Goal: Task Accomplishment & Management: Use online tool/utility

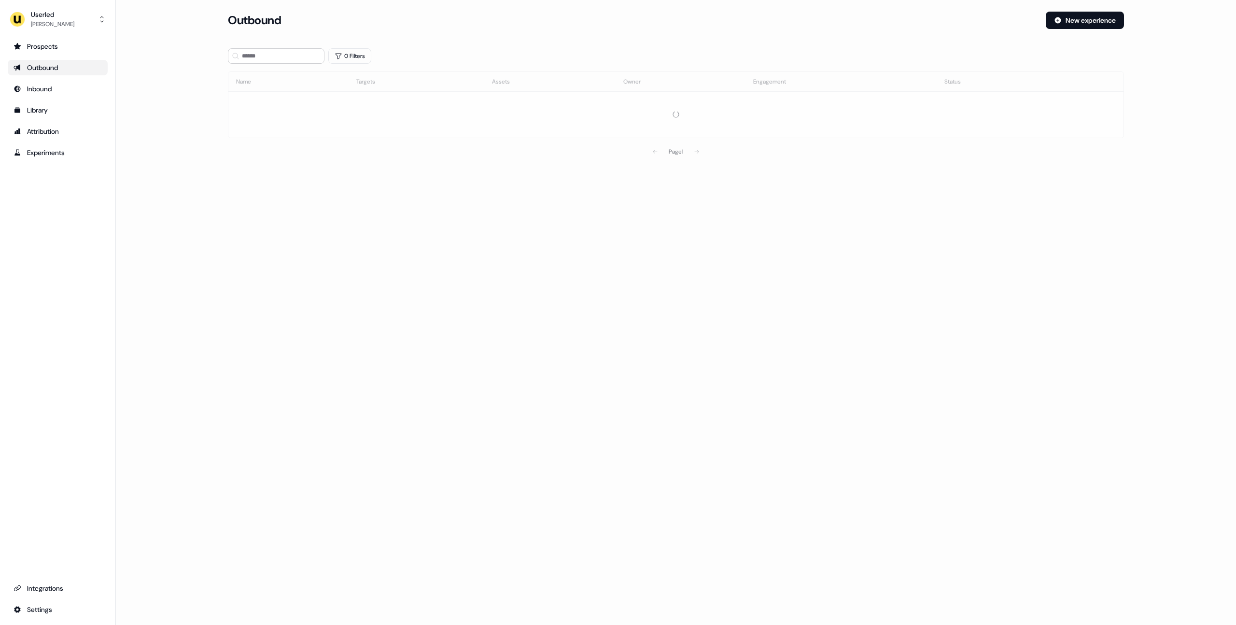
drag, startPoint x: 154, startPoint y: 67, endPoint x: 51, endPoint y: 19, distance: 113.8
click at [150, 66] on main "Loading... Outbound New experience 0 Filters Name Targets Assets Owner Engageme…" at bounding box center [676, 100] width 1120 height 177
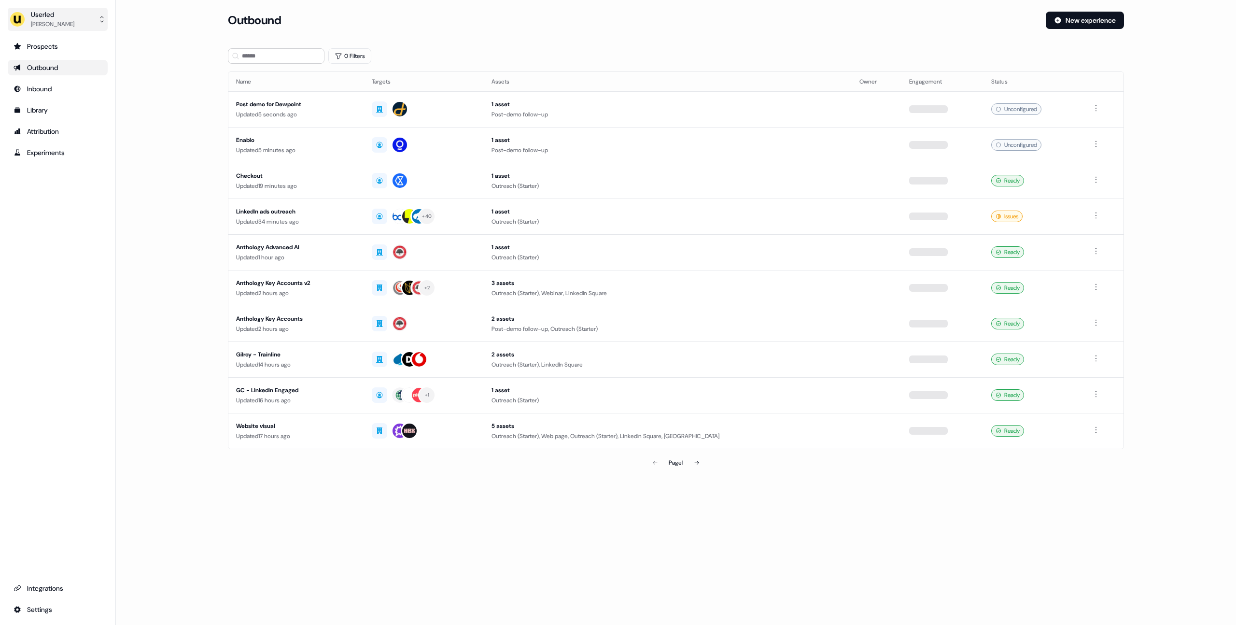
click at [40, 13] on div "Userled" at bounding box center [52, 15] width 43 height 10
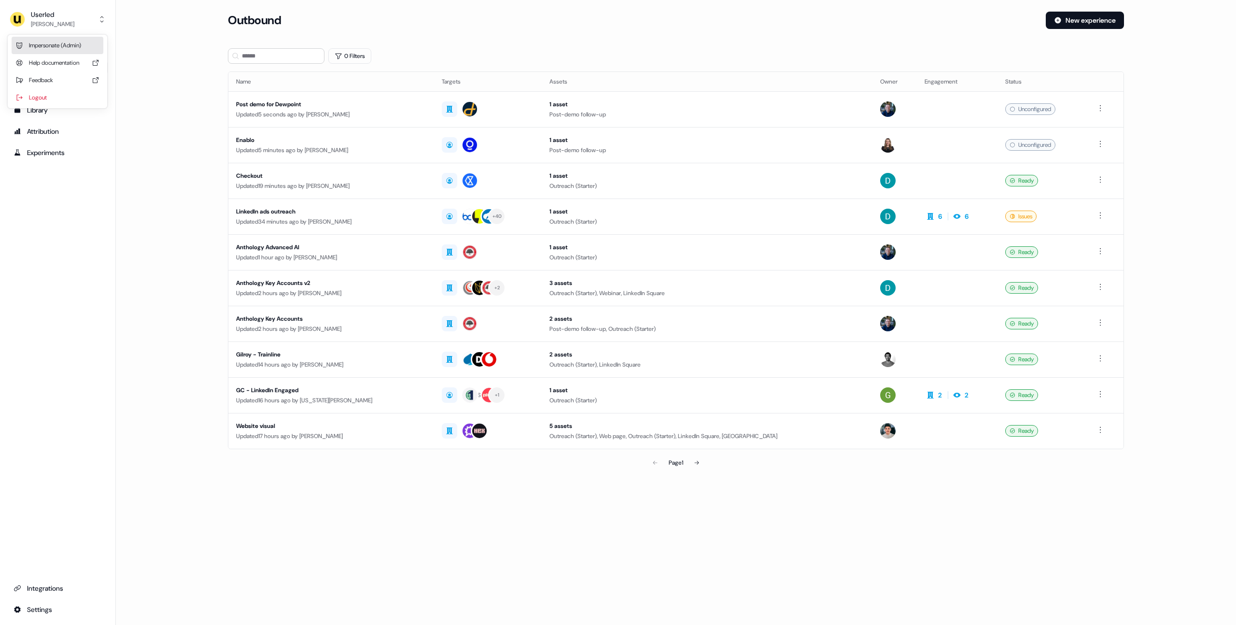
click at [61, 48] on div "Impersonate (Admin)" at bounding box center [58, 45] width 92 height 17
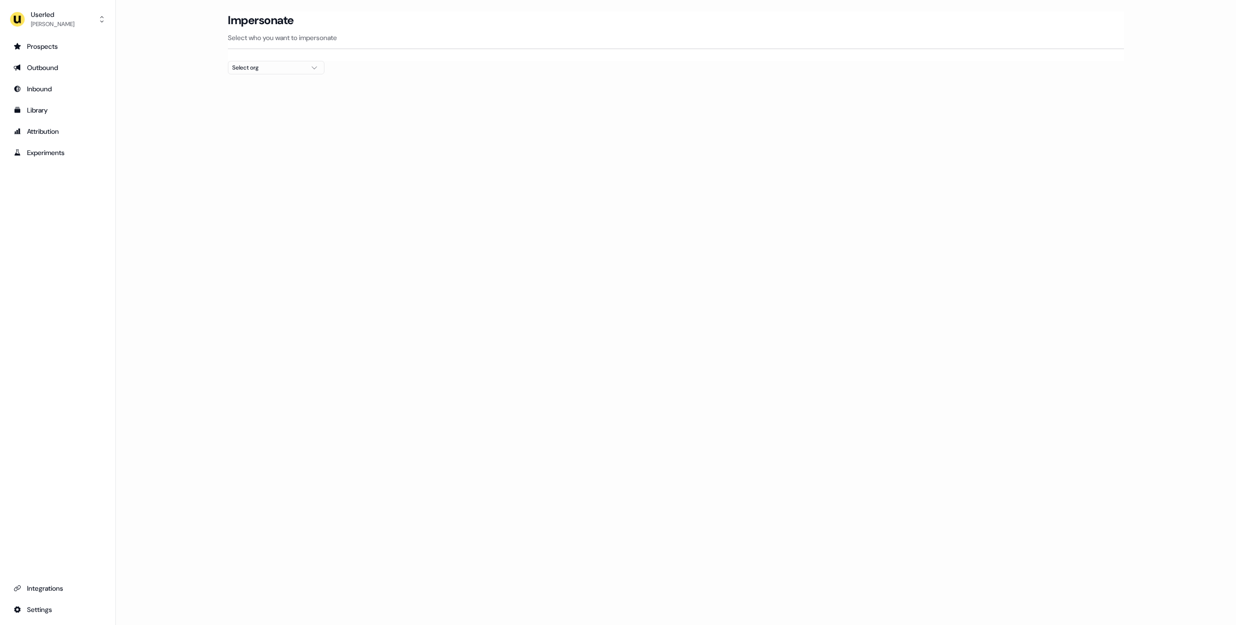
click at [237, 63] on div "Select org" at bounding box center [268, 68] width 72 height 10
type input "******"
click at [260, 104] on div "ADvendio" at bounding box center [276, 102] width 96 height 15
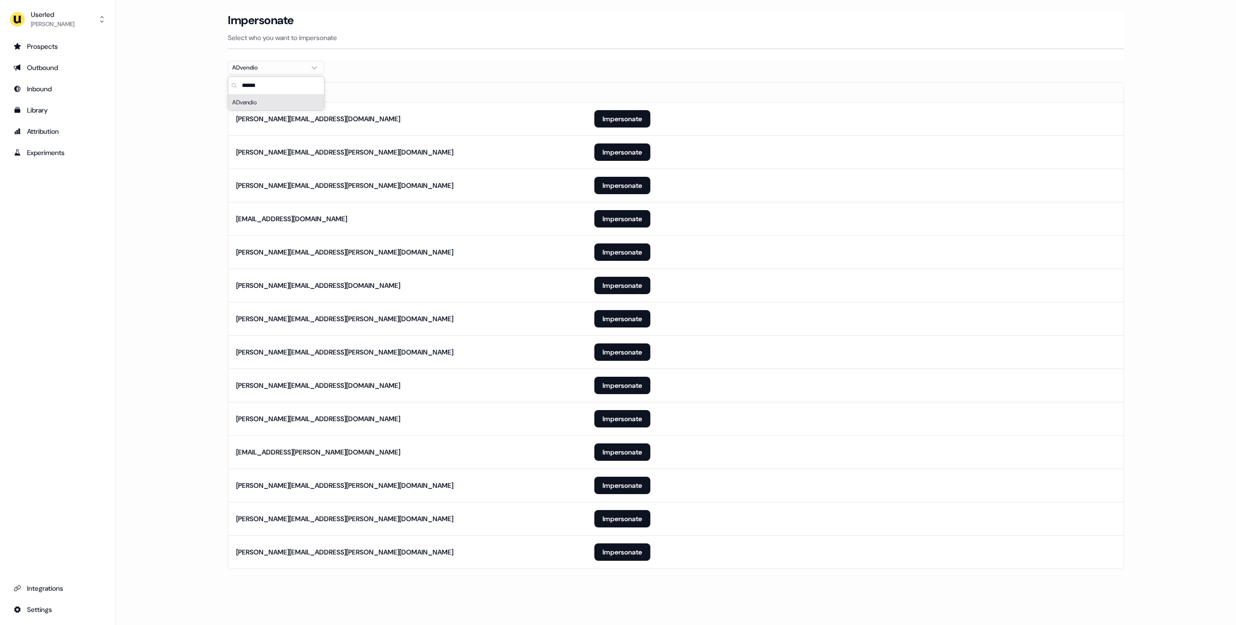
click at [206, 112] on main "Loading... Impersonate Select who you want to impersonate ADvendio Email [PERSO…" at bounding box center [676, 304] width 1120 height 584
click at [626, 554] on button "Impersonate" at bounding box center [622, 551] width 56 height 17
